Goal: Task Accomplishment & Management: Complete application form

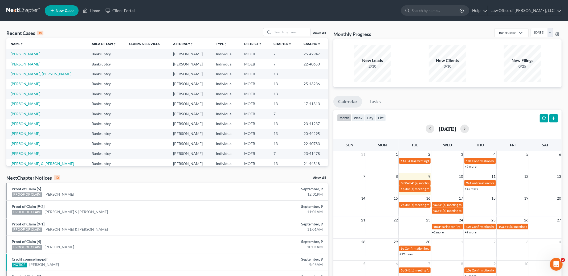
scroll to position [1500, 0]
click at [289, 33] on input "search" at bounding box center [291, 32] width 37 height 8
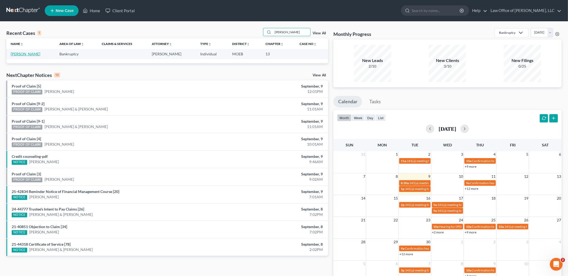
type input "[PERSON_NAME]"
click at [29, 53] on link "[PERSON_NAME]" at bounding box center [26, 54] width 30 height 5
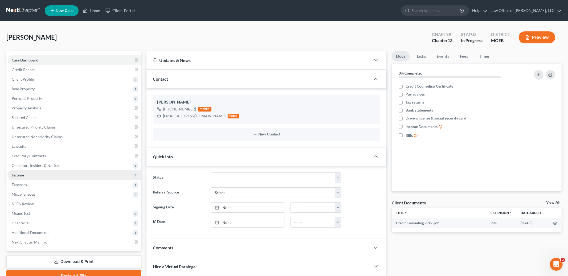
click at [27, 175] on span "Income" at bounding box center [74, 175] width 134 height 10
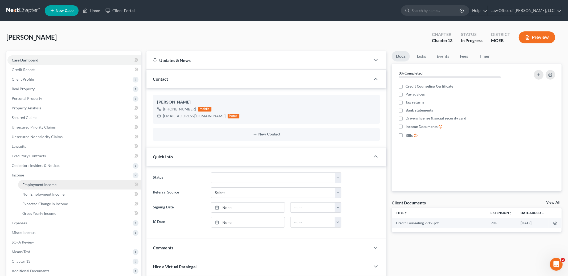
click at [33, 185] on span "Employment Income" at bounding box center [39, 184] width 34 height 5
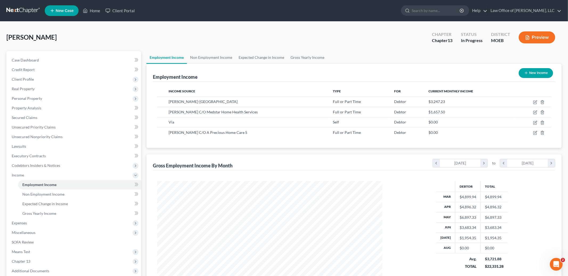
scroll to position [112, 236]
click at [24, 222] on span "Expenses" at bounding box center [19, 223] width 15 height 5
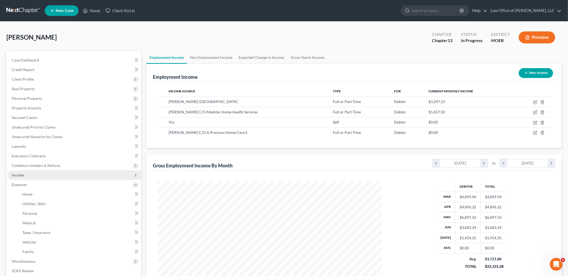
click at [38, 171] on span "Income" at bounding box center [74, 175] width 134 height 10
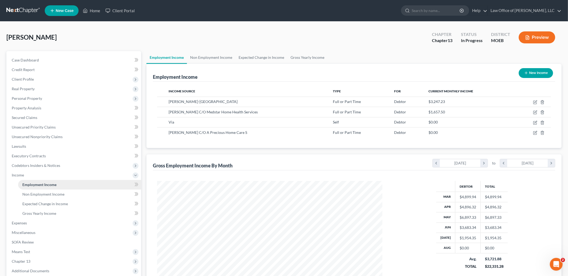
click at [39, 183] on span "Employment Income" at bounding box center [39, 184] width 34 height 5
click at [533, 101] on icon "button" at bounding box center [534, 102] width 3 height 3
select select "0"
select select "26"
select select "2"
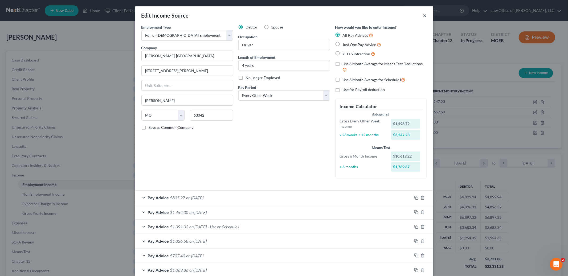
click at [424, 15] on button "×" at bounding box center [425, 15] width 4 height 6
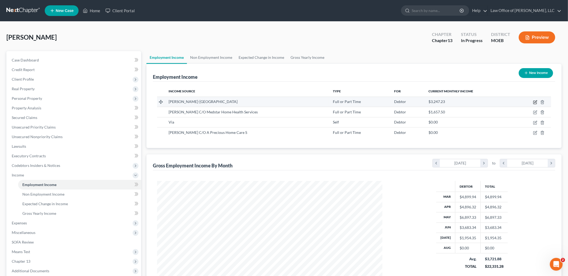
click at [535, 101] on icon "button" at bounding box center [534, 102] width 3 height 3
select select "0"
select select "26"
select select "2"
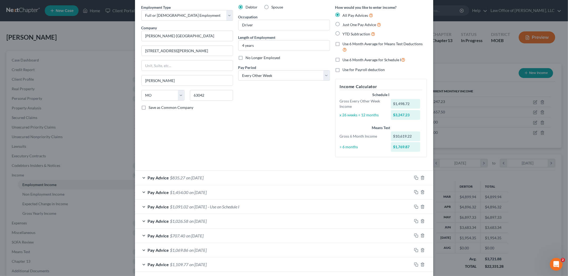
scroll to position [0, 0]
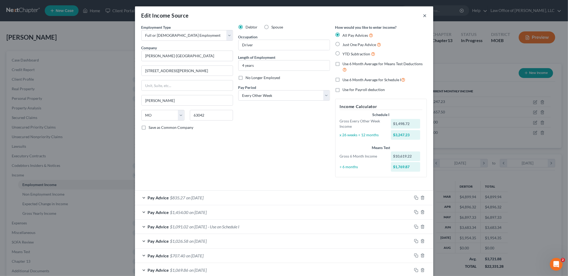
click at [424, 15] on button "×" at bounding box center [425, 15] width 4 height 6
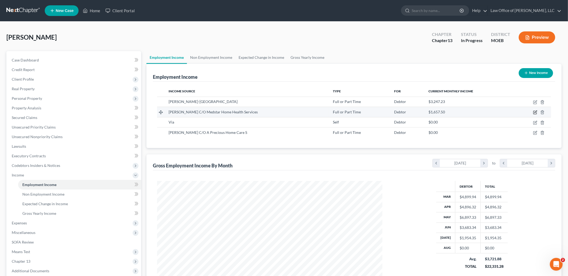
click at [534, 112] on icon "button" at bounding box center [535, 112] width 4 height 4
select select "0"
select select "26"
select select "3"
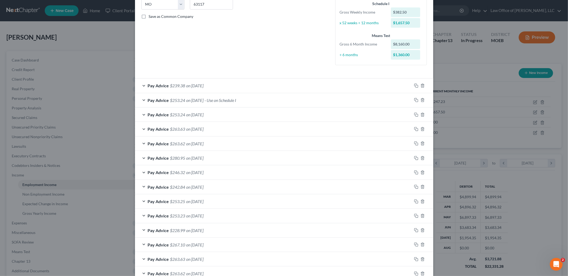
scroll to position [105, 0]
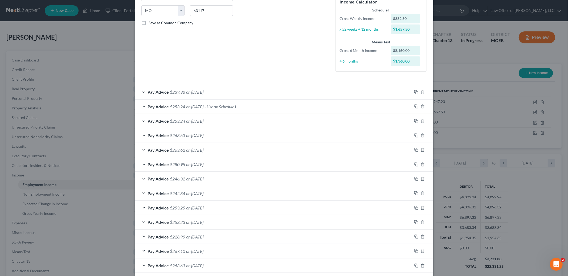
click at [267, 91] on div "Pay Advice $239.38 on [DATE]" at bounding box center [273, 92] width 277 height 14
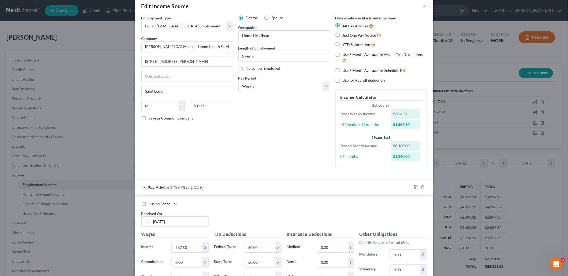
scroll to position [0, 0]
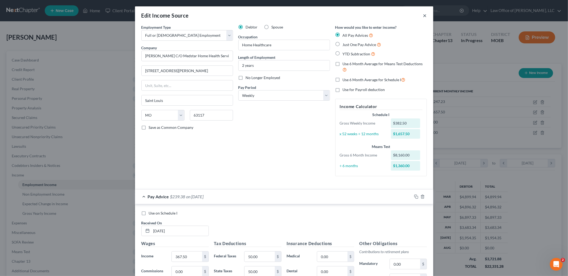
click at [423, 16] on button "×" at bounding box center [425, 15] width 4 height 6
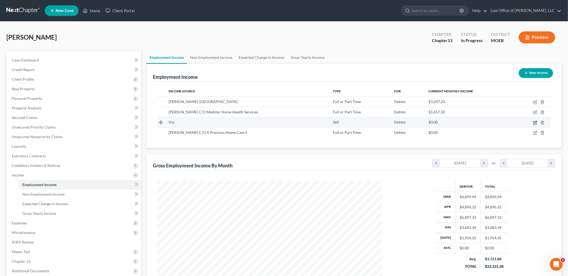
click at [535, 122] on icon "button" at bounding box center [535, 123] width 4 height 4
select select "1"
select select "0"
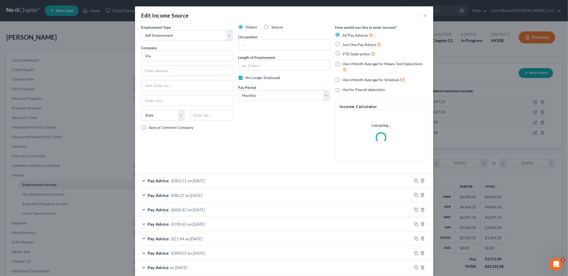
scroll to position [1, 0]
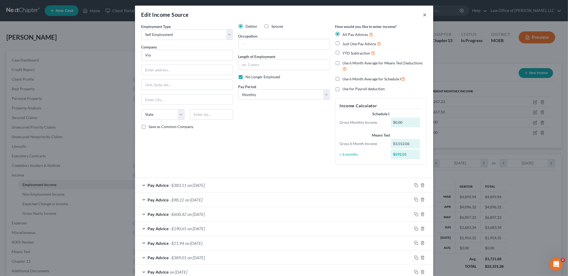
click at [424, 13] on button "×" at bounding box center [425, 14] width 4 height 6
